Goal: Navigation & Orientation: Find specific page/section

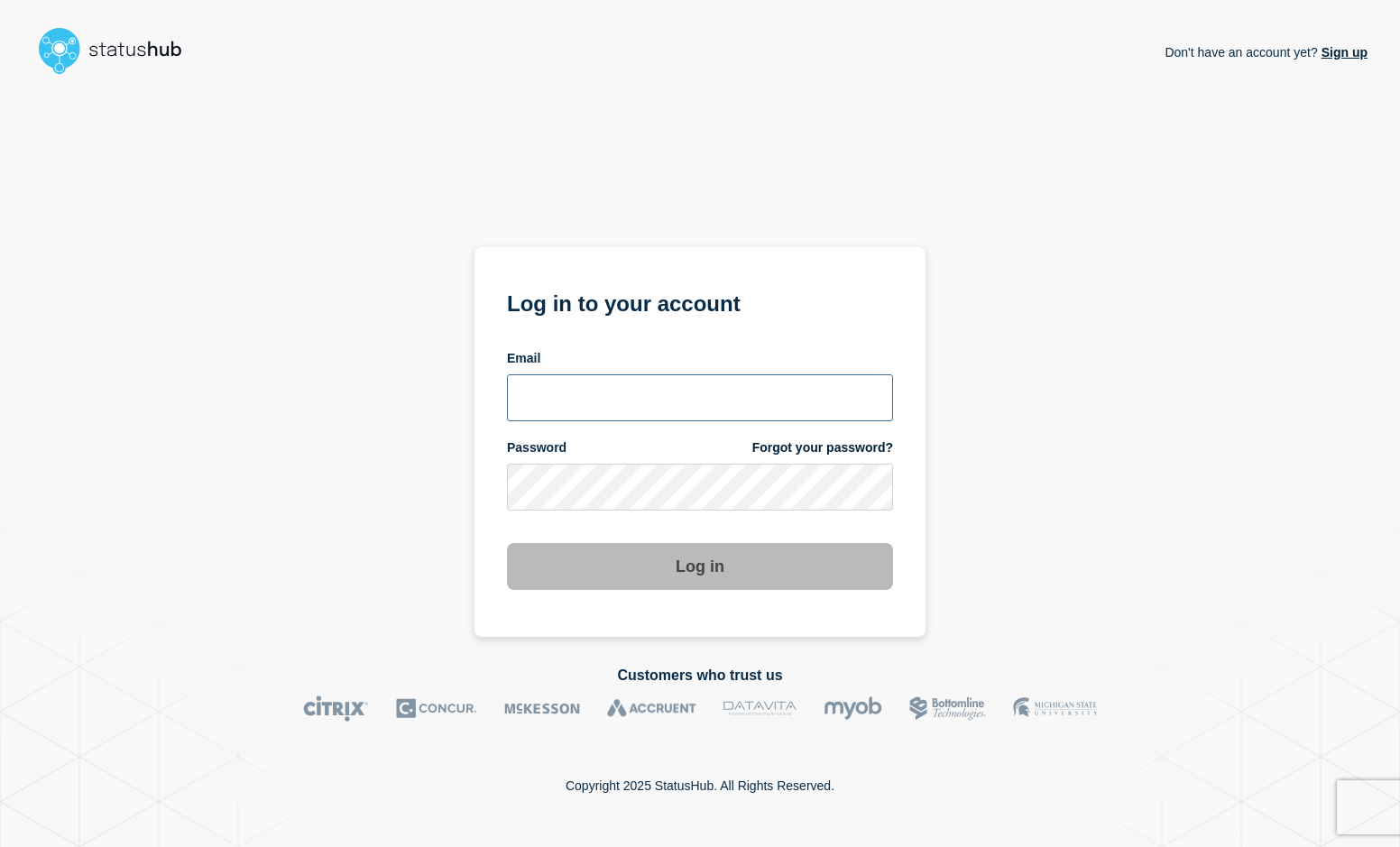
click at [562, 380] on input "email input" at bounding box center [700, 398] width 386 height 47
type input "[EMAIL_ADDRESS][DOMAIN_NAME]"
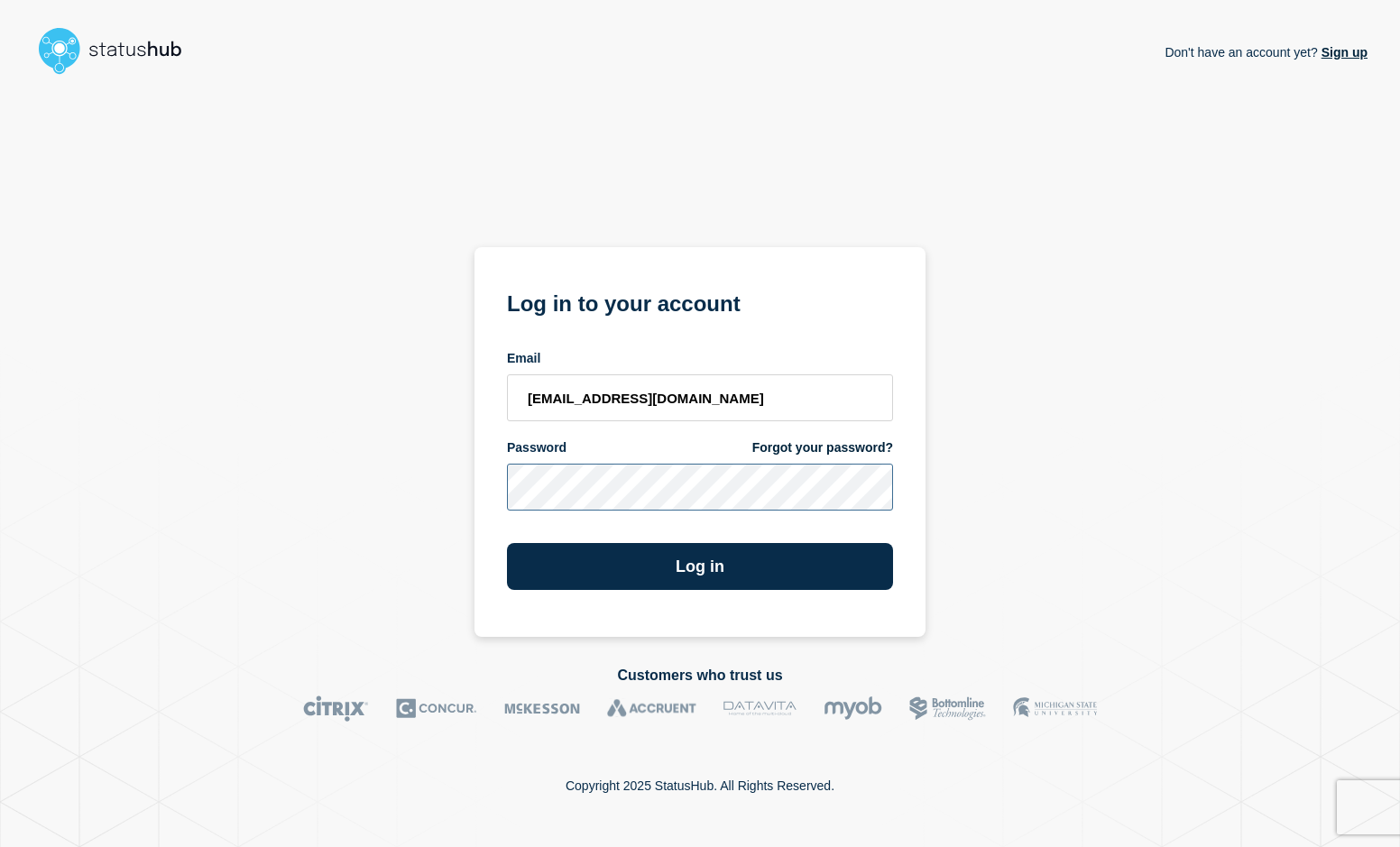
click at [507, 543] on button "Log in" at bounding box center [700, 567] width 386 height 47
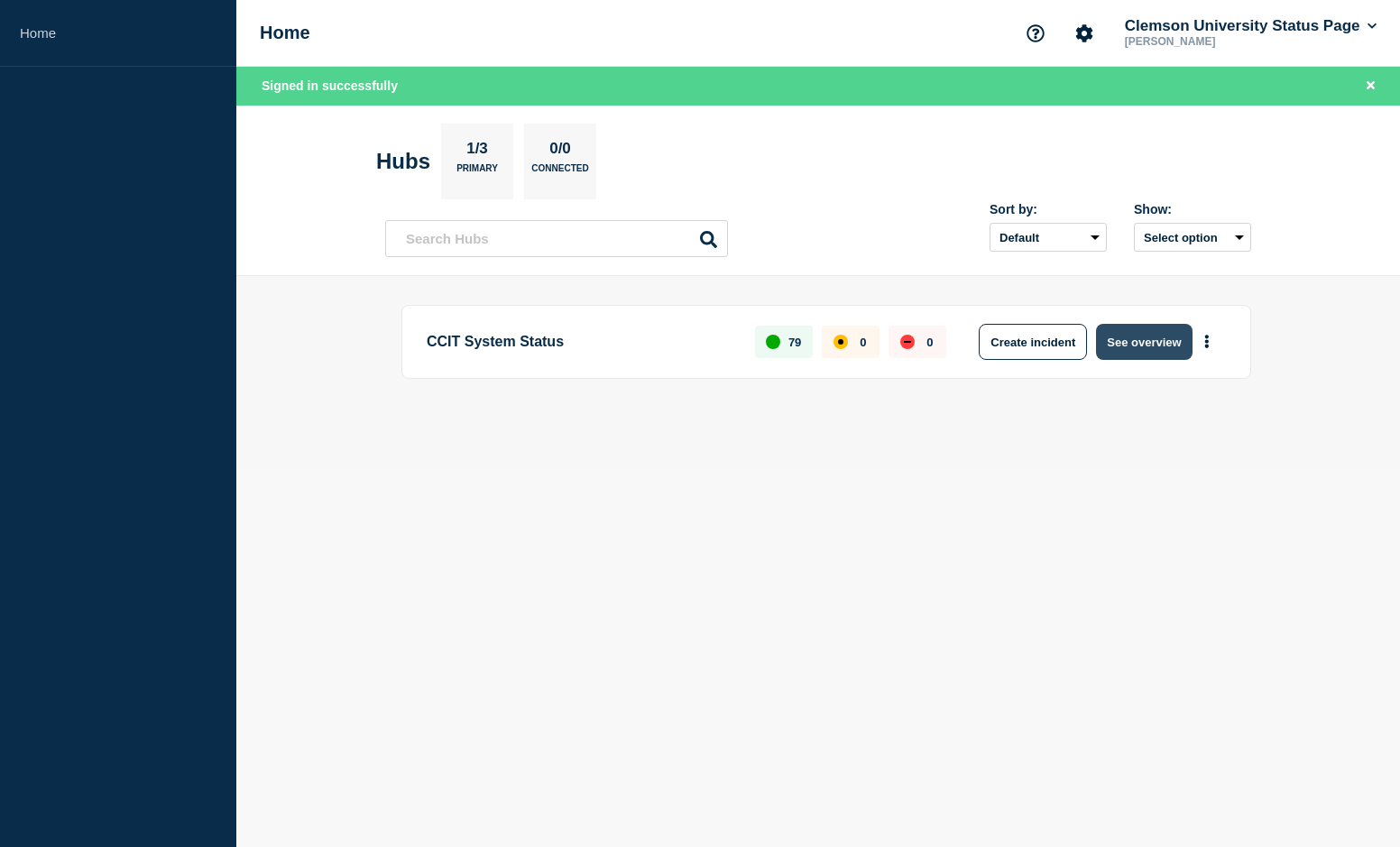
click at [1141, 340] on button "See overview" at bounding box center [1143, 342] width 95 height 36
